Goal: Task Accomplishment & Management: Manage account settings

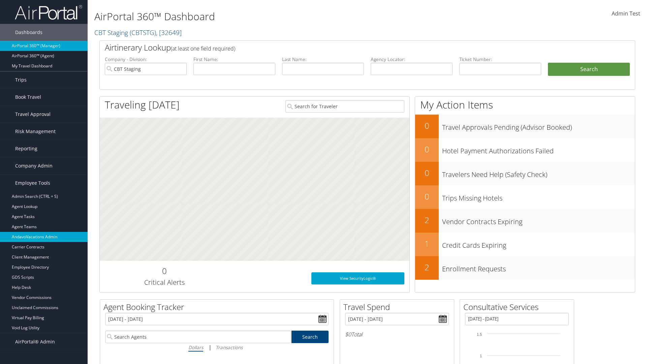
click at [44, 237] on link "AndavoVacations Admin" at bounding box center [44, 237] width 88 height 10
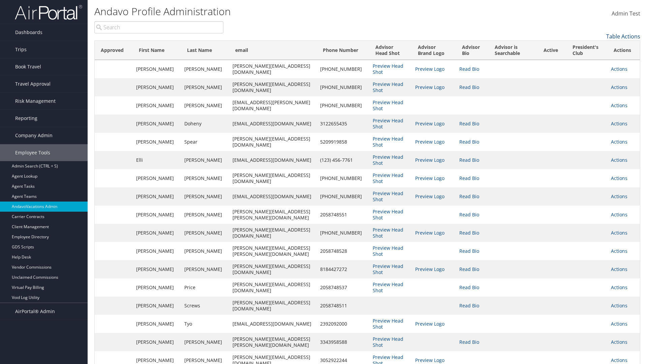
click at [623, 36] on link "Table Actions" at bounding box center [624, 36] width 34 height 7
click at [596, 47] on link "Column Visibility" at bounding box center [596, 46] width 89 height 11
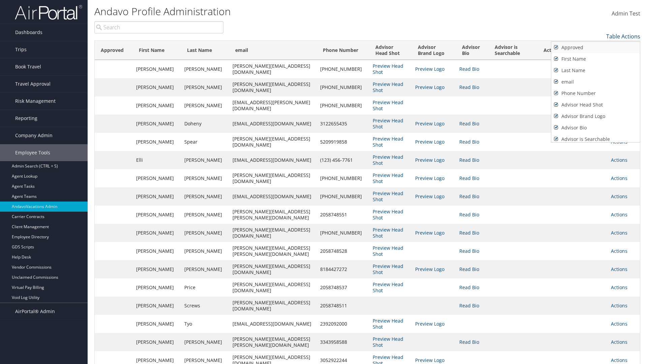
click at [596, 48] on link "Approved" at bounding box center [596, 47] width 89 height 11
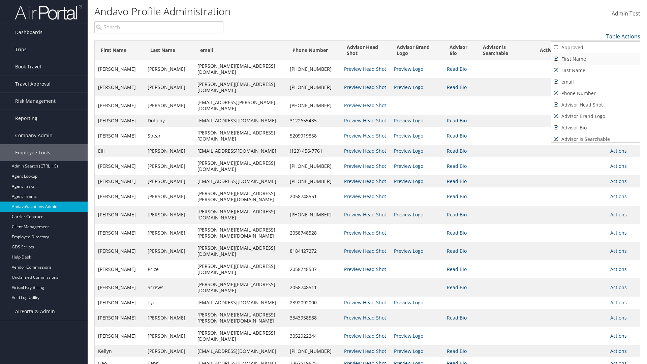
click at [596, 59] on link "First Name" at bounding box center [596, 58] width 89 height 11
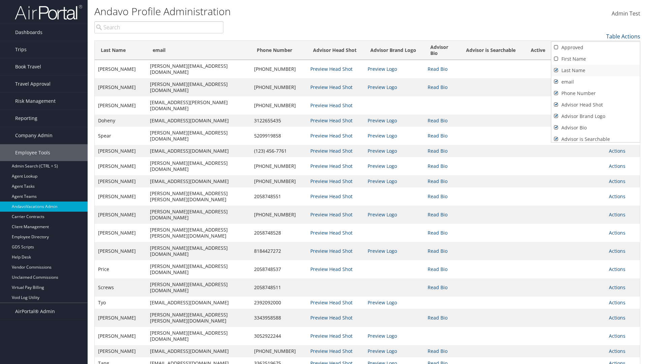
click at [596, 70] on link "Last Name" at bounding box center [596, 70] width 89 height 11
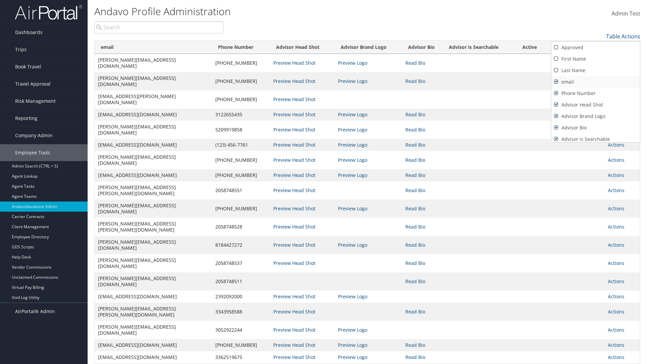
click at [596, 82] on link "email" at bounding box center [596, 81] width 89 height 11
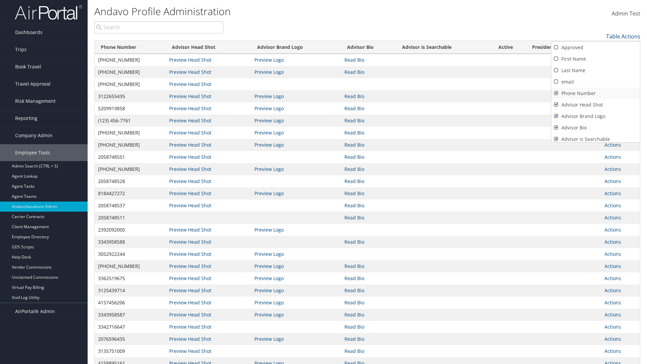
click at [596, 93] on link "Phone Number" at bounding box center [596, 93] width 89 height 11
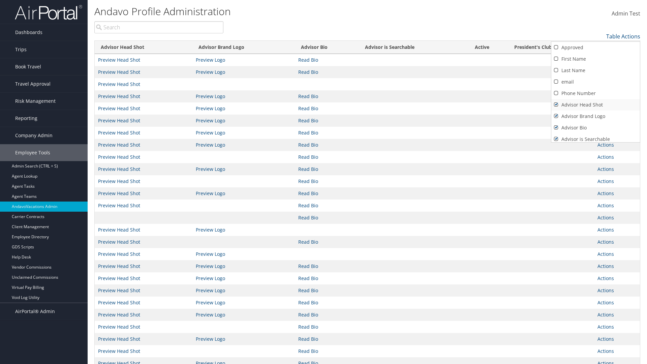
click at [596, 105] on link "Advisor Head Shot" at bounding box center [596, 104] width 89 height 11
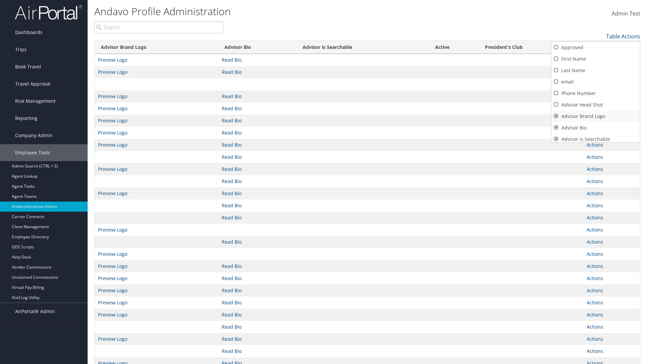
click at [596, 116] on link "Advisor Brand Logo" at bounding box center [596, 116] width 89 height 11
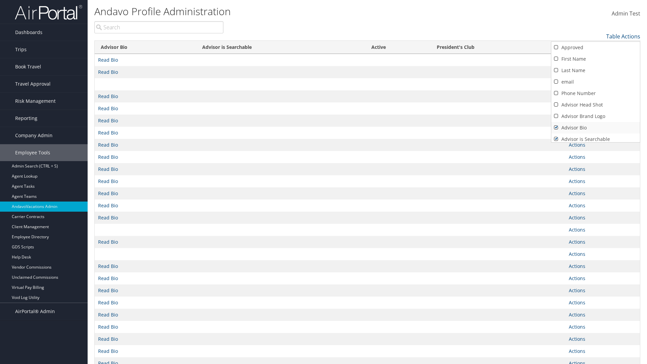
click at [596, 128] on link "Advisor Bio" at bounding box center [596, 127] width 89 height 11
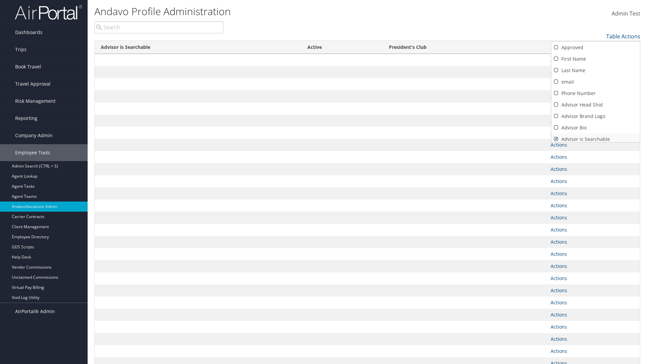
click at [596, 137] on link "Advisor is Searchable" at bounding box center [596, 139] width 89 height 11
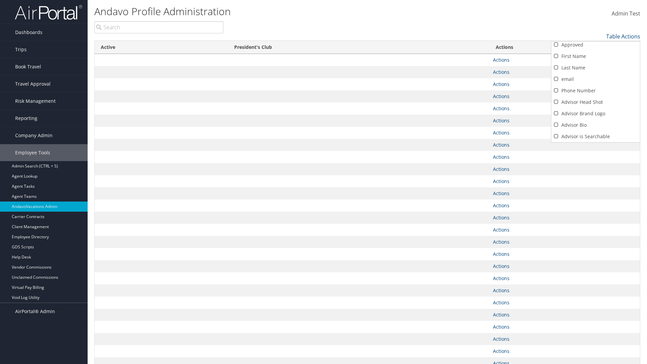
click at [596, 142] on link "Active" at bounding box center [596, 147] width 89 height 11
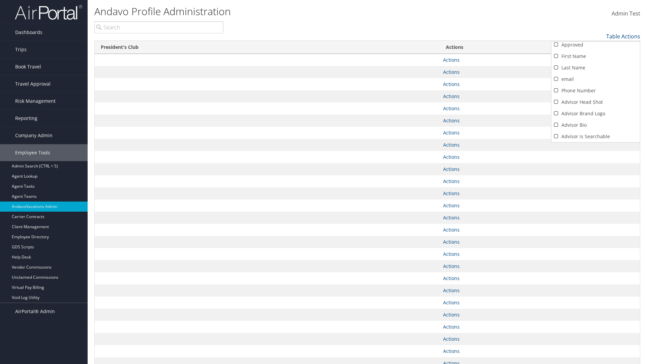
scroll to position [26, 0]
click at [596, 137] on link "President's Club" at bounding box center [596, 136] width 89 height 11
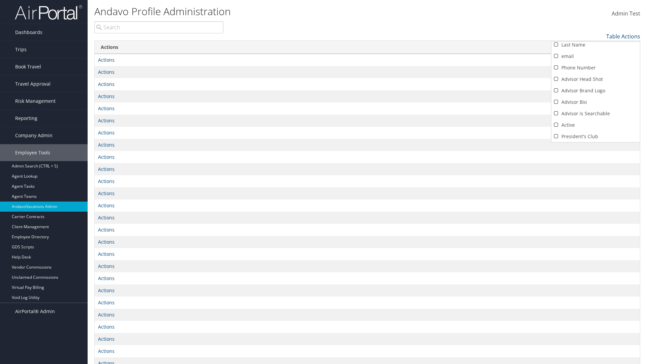
click at [324, 182] on div at bounding box center [323, 182] width 647 height 364
click at [623, 36] on link "Table Actions" at bounding box center [624, 36] width 34 height 7
click at [596, 47] on link "Column Visibility" at bounding box center [596, 46] width 89 height 11
click at [596, 48] on link "Approved" at bounding box center [596, 47] width 89 height 11
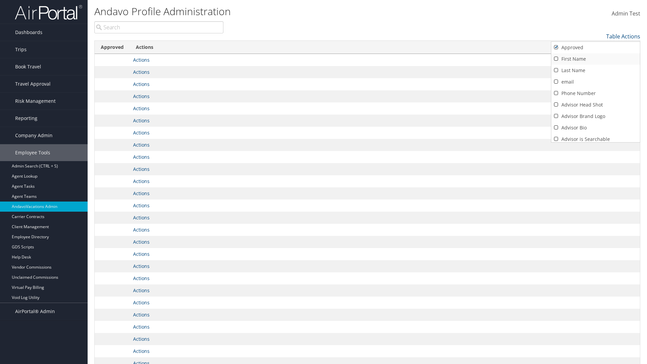
click at [596, 59] on link "First Name" at bounding box center [596, 58] width 89 height 11
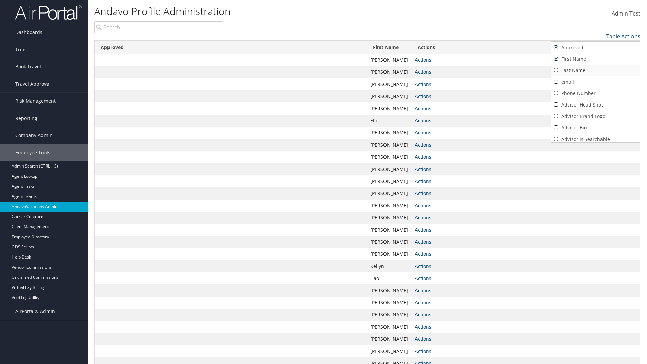
click at [596, 70] on link "Last Name" at bounding box center [596, 70] width 89 height 11
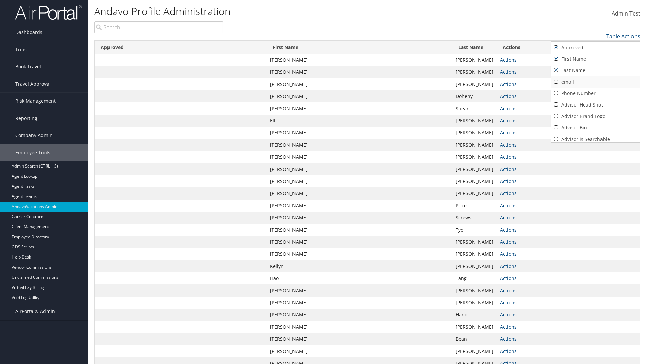
click at [596, 82] on link "email" at bounding box center [596, 81] width 89 height 11
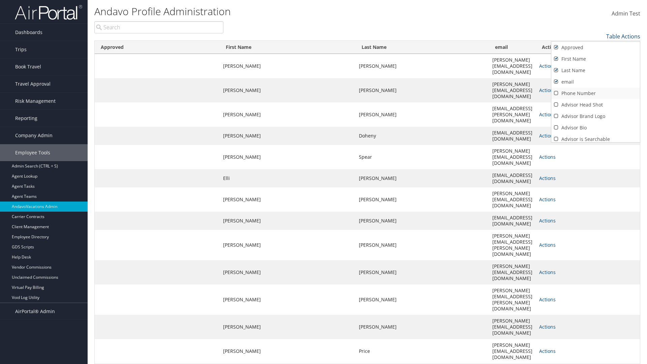
click at [596, 93] on link "Phone Number" at bounding box center [596, 93] width 89 height 11
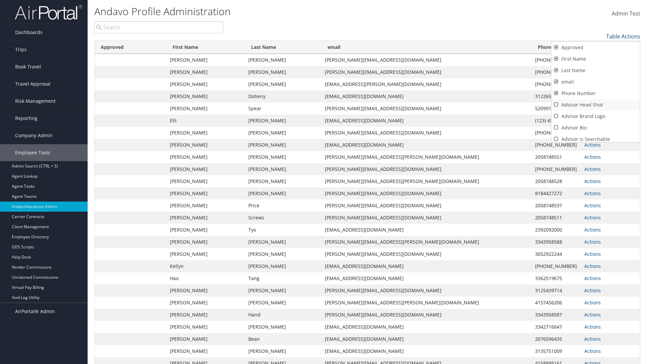
click at [596, 105] on link "Advisor Head Shot" at bounding box center [596, 104] width 89 height 11
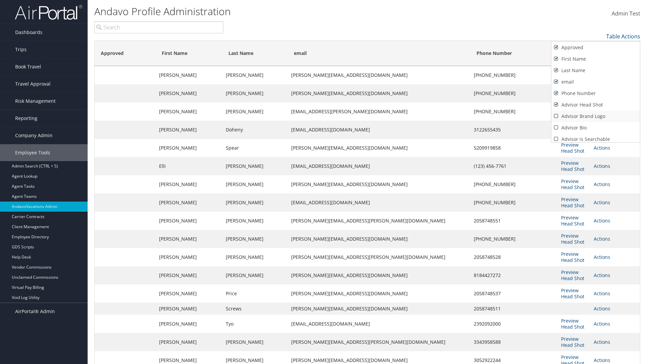
click at [596, 116] on link "Advisor Brand Logo" at bounding box center [596, 116] width 89 height 11
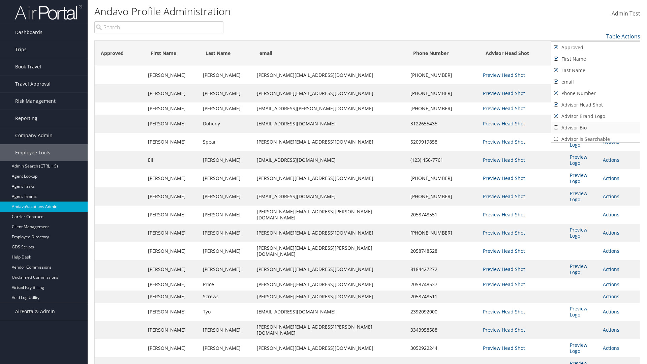
click at [596, 128] on link "Advisor Bio" at bounding box center [596, 127] width 89 height 11
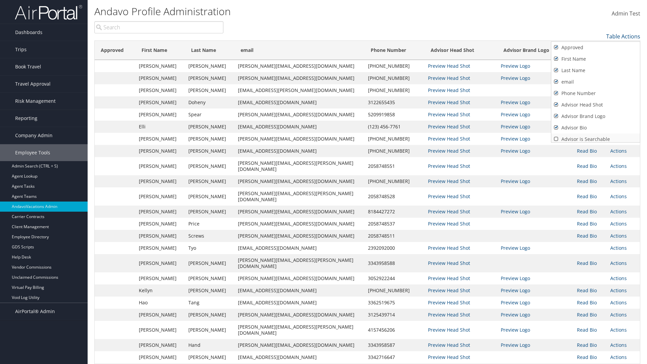
click at [596, 137] on link "Advisor is Searchable" at bounding box center [596, 139] width 89 height 11
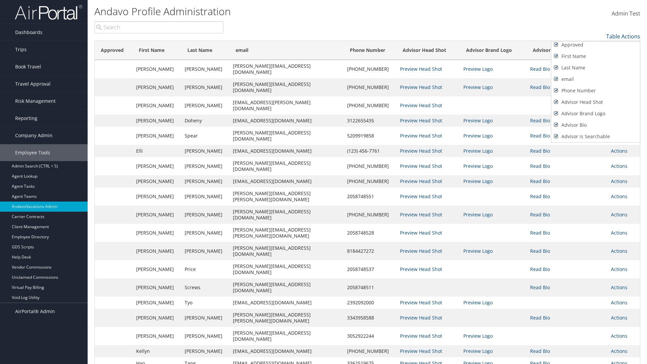
click at [596, 142] on link "Active" at bounding box center [596, 147] width 89 height 11
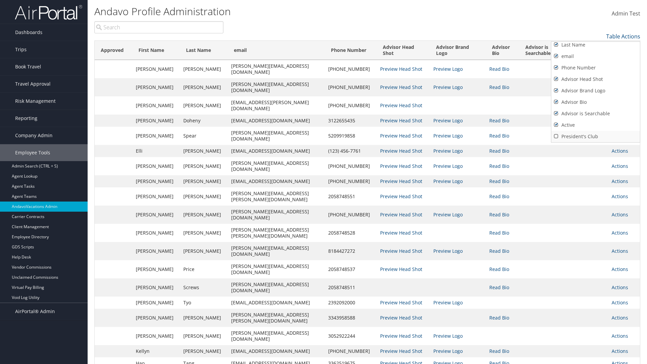
click at [596, 137] on link "President's Club" at bounding box center [596, 136] width 89 height 11
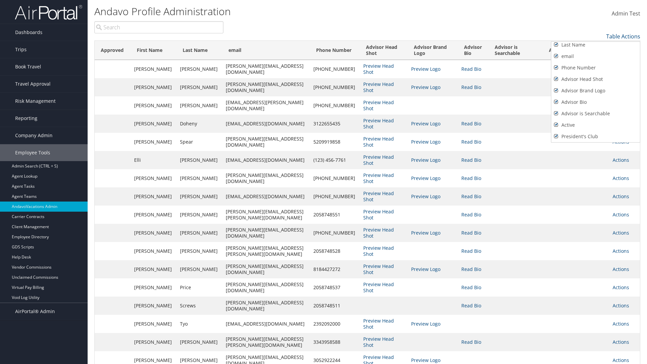
click at [324, 182] on div at bounding box center [323, 182] width 647 height 364
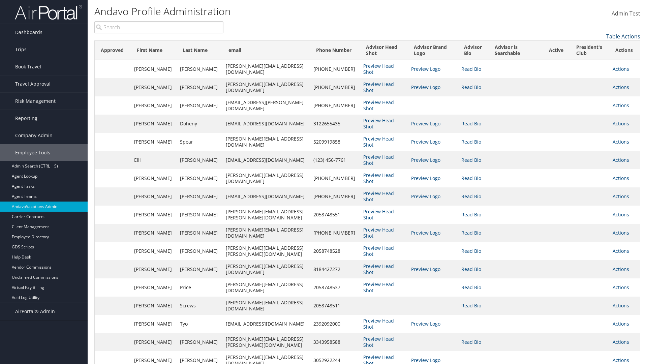
click at [623, 36] on link "Table Actions" at bounding box center [624, 36] width 34 height 7
click at [596, 58] on link "Page Length" at bounding box center [596, 58] width 89 height 11
click at [596, 82] on link "100" at bounding box center [596, 81] width 89 height 11
click at [623, 36] on link "Table Actions" at bounding box center [624, 36] width 34 height 7
click at [596, 70] on link "50" at bounding box center [596, 70] width 89 height 11
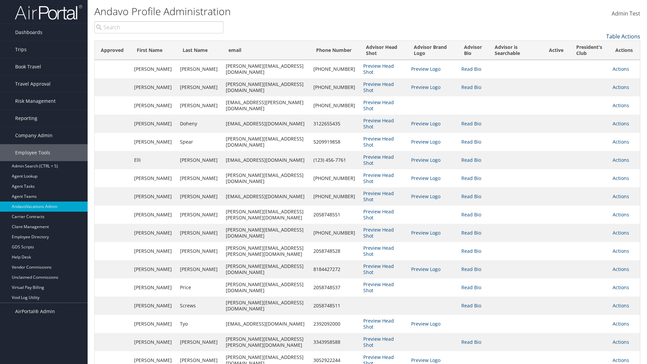
click at [623, 36] on link "Table Actions" at bounding box center [624, 36] width 34 height 7
click at [596, 48] on link "10" at bounding box center [596, 47] width 89 height 11
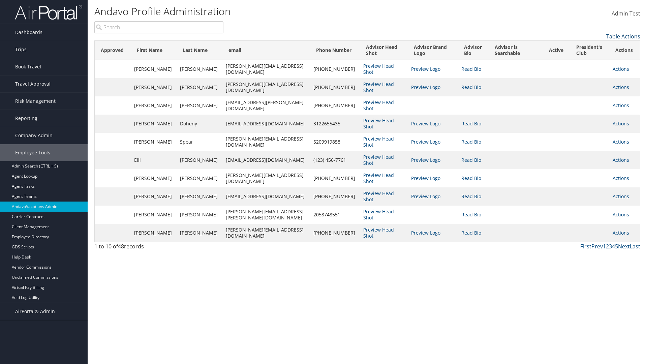
click at [623, 36] on link "Table Actions" at bounding box center [624, 36] width 34 height 7
click at [596, 58] on link "Page Length" at bounding box center [596, 58] width 89 height 11
